Goal: Find specific page/section: Find specific page/section

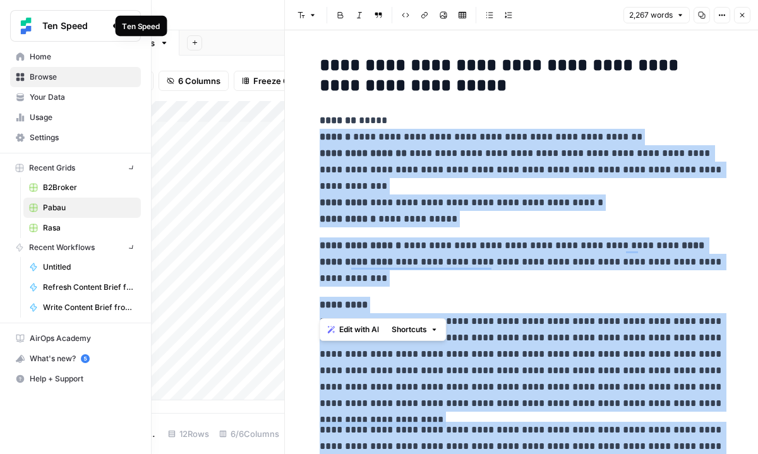
scroll to position [865, 0]
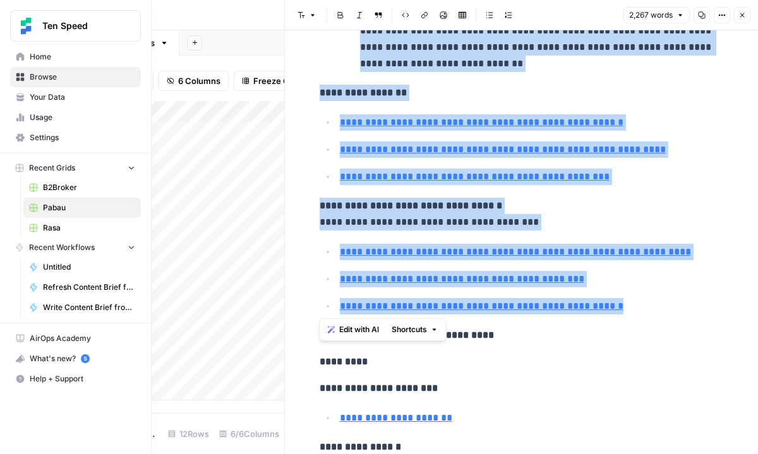
click at [32, 76] on span "Browse" at bounding box center [83, 76] width 106 height 11
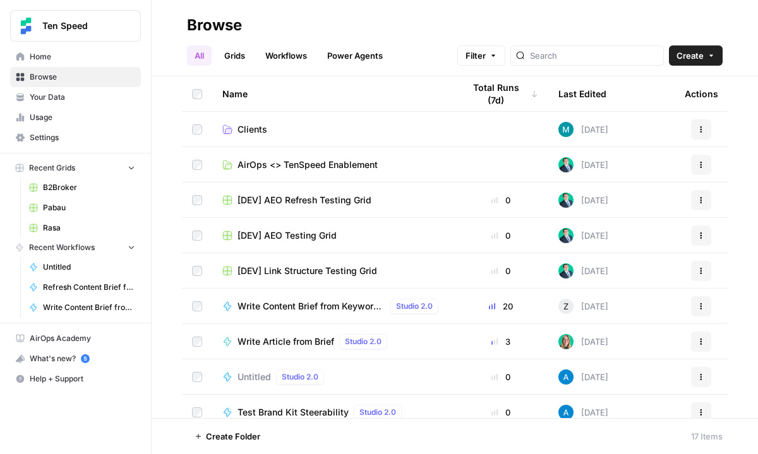
click at [274, 129] on link "Clients" at bounding box center [332, 129] width 221 height 13
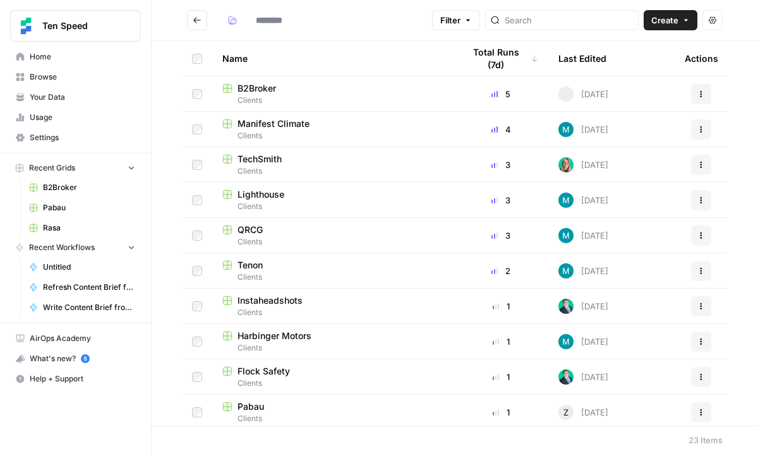
type input "*******"
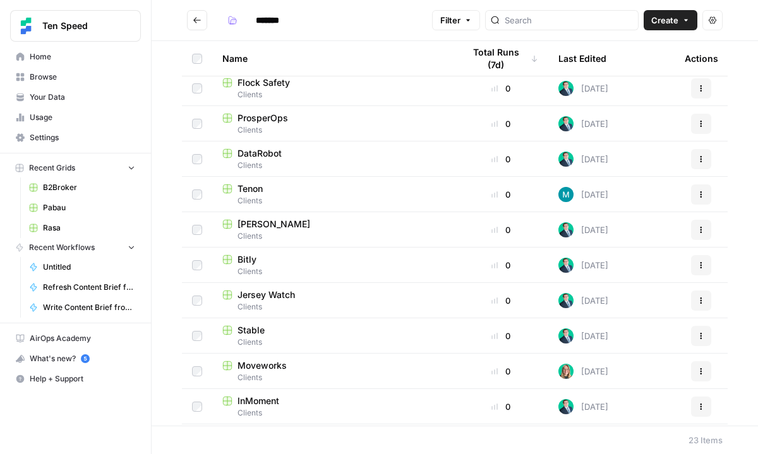
scroll to position [332, 0]
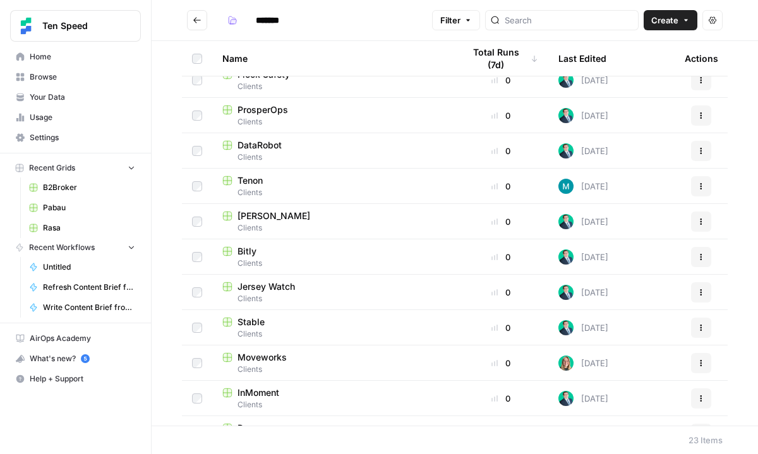
click at [285, 327] on div "Stable" at bounding box center [332, 322] width 221 height 13
